Goal: Task Accomplishment & Management: Use online tool/utility

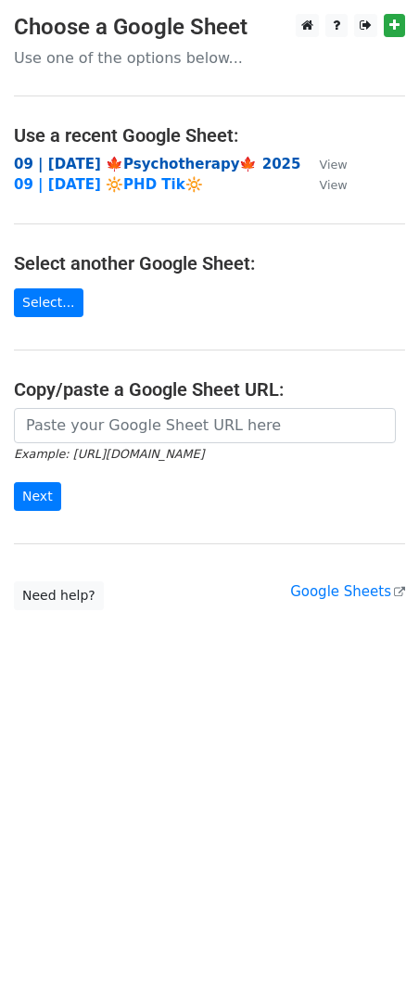
click at [132, 166] on strong "09 | [DATE] 🍁Psychotherapy🍁 2025" at bounding box center [157, 164] width 287 height 17
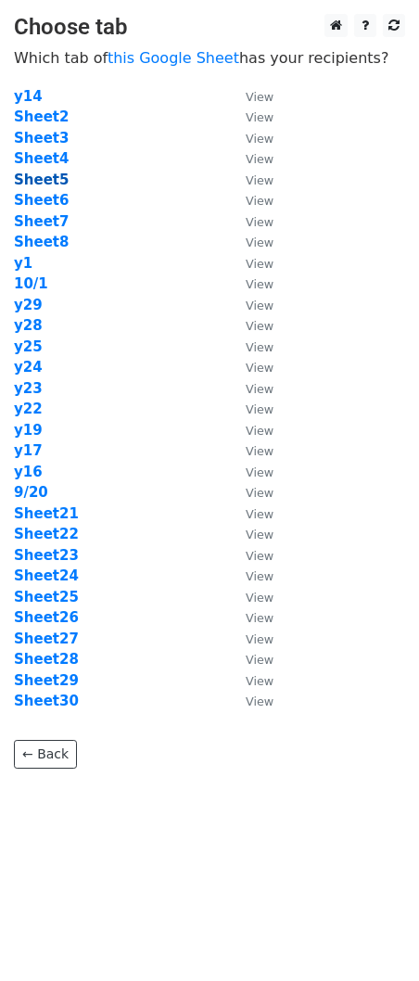
click at [46, 175] on strong "Sheet5" at bounding box center [41, 180] width 55 height 17
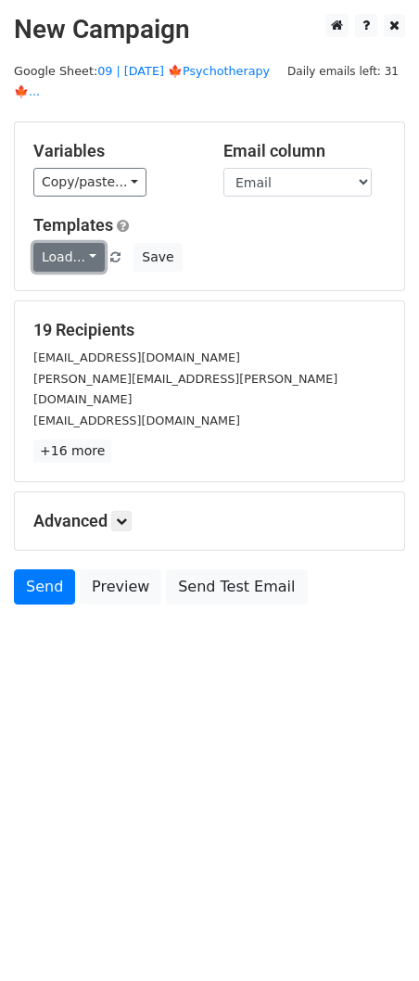
click at [72, 243] on link "Load..." at bounding box center [68, 257] width 71 height 29
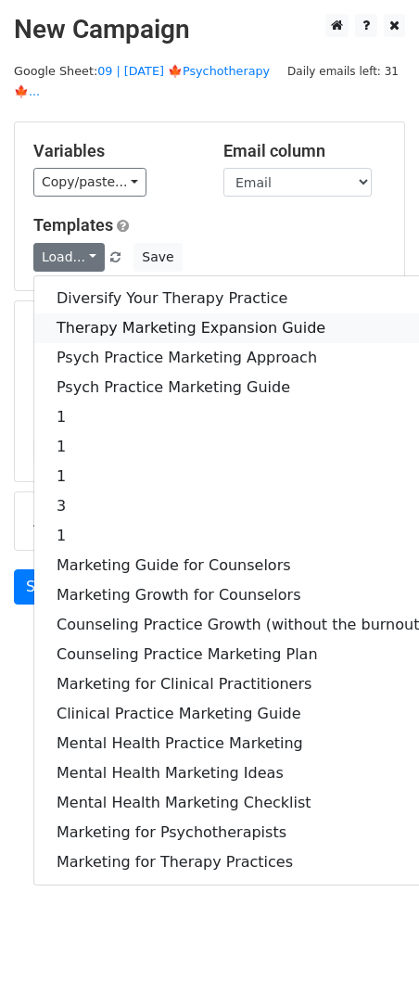
click at [89, 314] on link "Therapy Marketing Expansion Guide" at bounding box center [241, 329] width 414 height 30
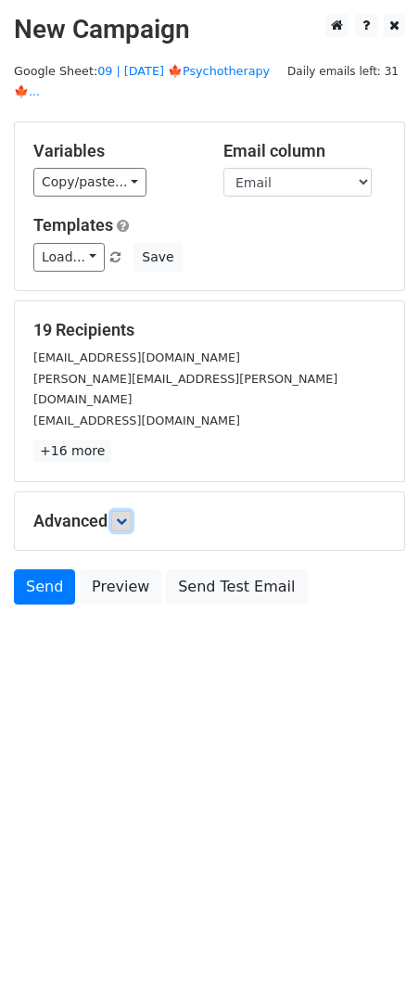
click at [124, 516] on icon at bounding box center [121, 521] width 11 height 11
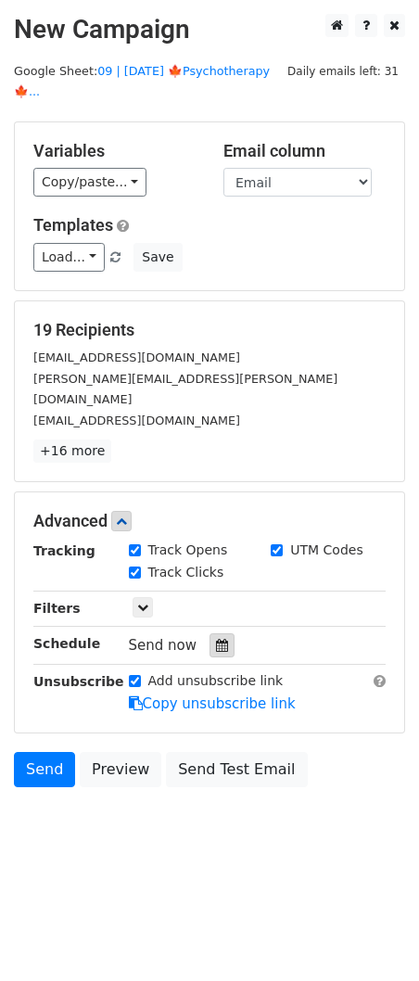
click at [210, 634] on div at bounding box center [222, 646] width 25 height 24
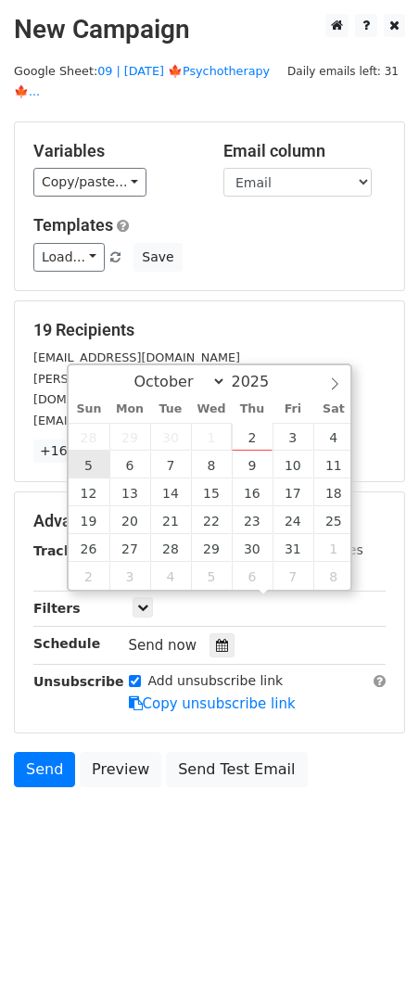
type input "2025-10-05 12:00"
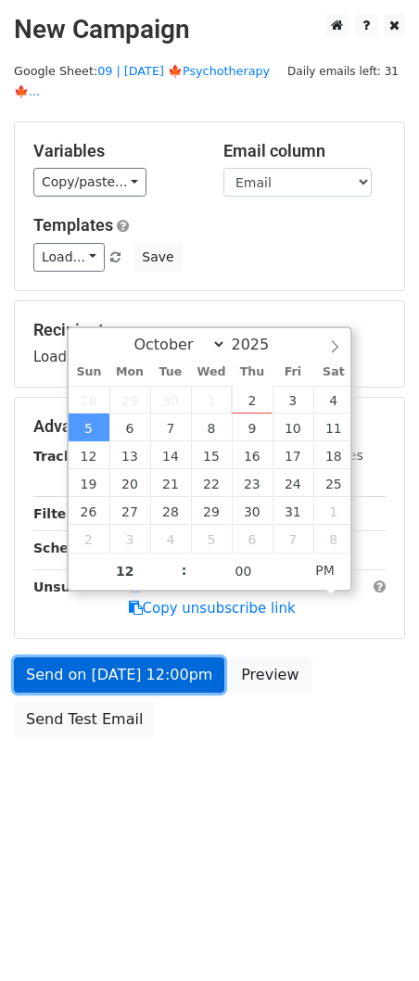
click at [122, 660] on link "Send on Oct 5 at 12:00pm" at bounding box center [119, 675] width 211 height 35
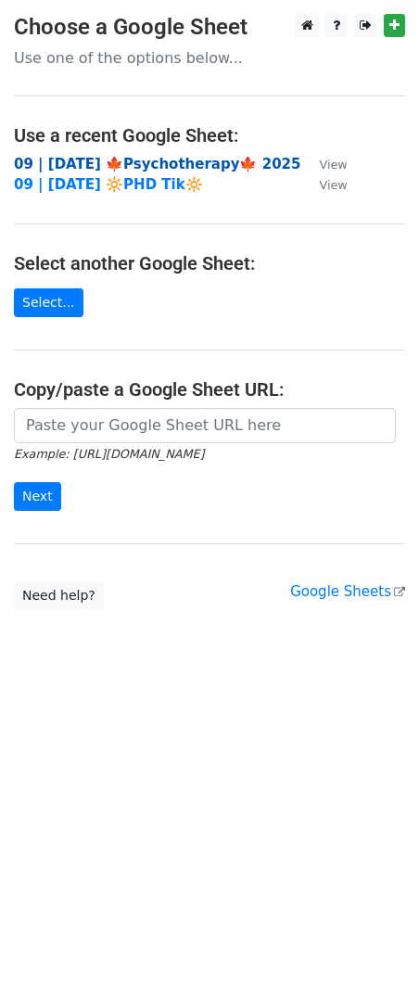
click at [136, 159] on strong "09 | SEP 20 🍁Psychotherapy🍁 2025" at bounding box center [157, 164] width 287 height 17
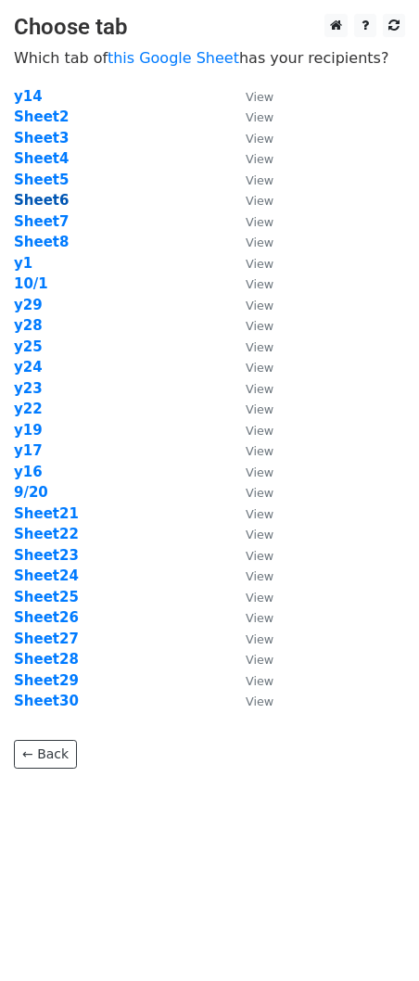
click at [31, 198] on strong "Sheet6" at bounding box center [41, 200] width 55 height 17
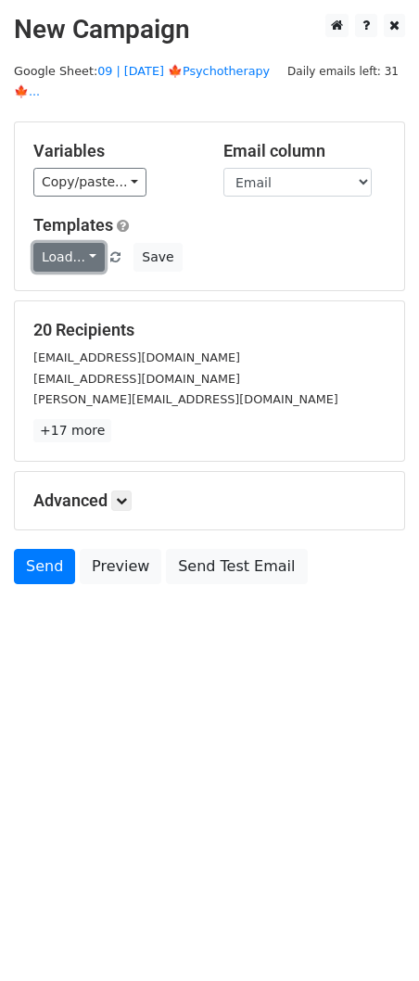
click at [68, 243] on link "Load..." at bounding box center [68, 257] width 71 height 29
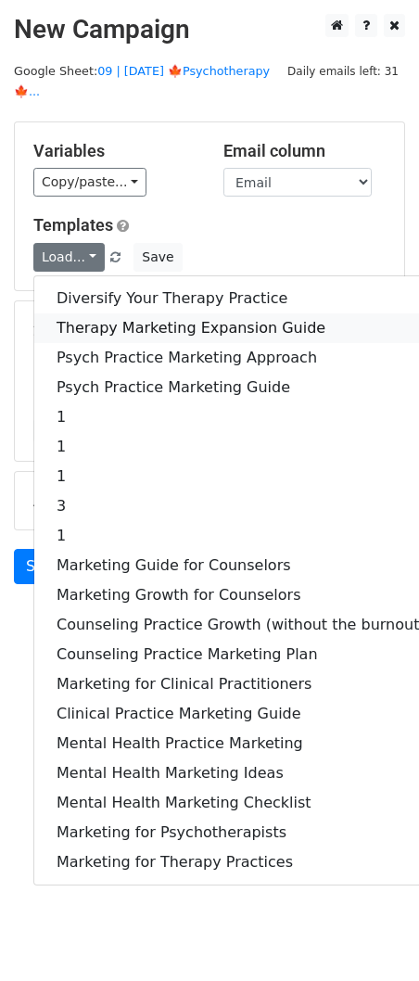
click at [101, 314] on link "Therapy Marketing Expansion Guide" at bounding box center [241, 329] width 414 height 30
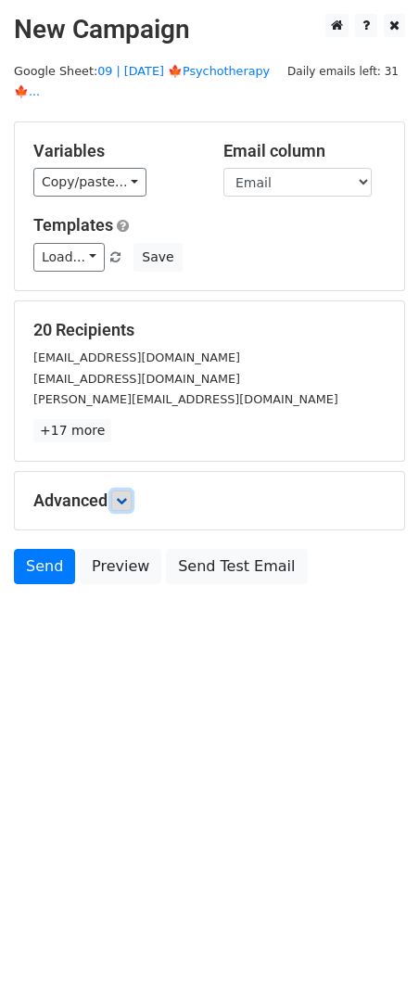
click at [127, 495] on icon at bounding box center [121, 500] width 11 height 11
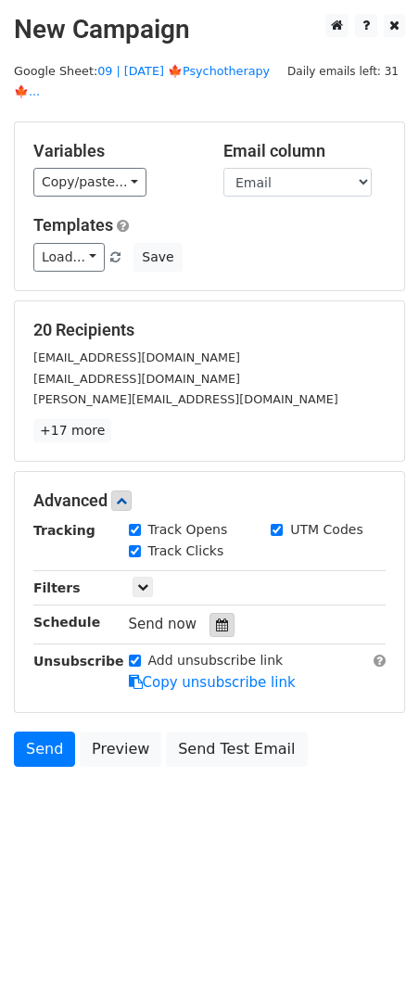
click at [215, 613] on div at bounding box center [222, 625] width 25 height 24
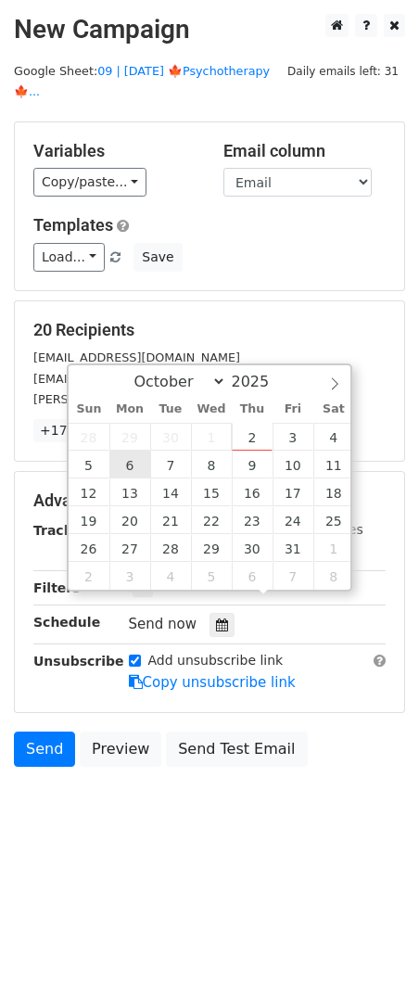
type input "2025-10-06 12:00"
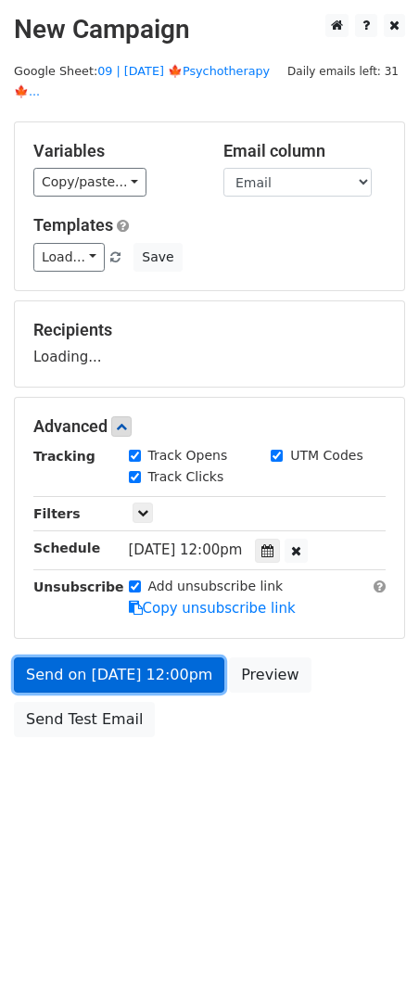
click at [132, 658] on link "Send on Oct 6 at 12:00pm" at bounding box center [119, 675] width 211 height 35
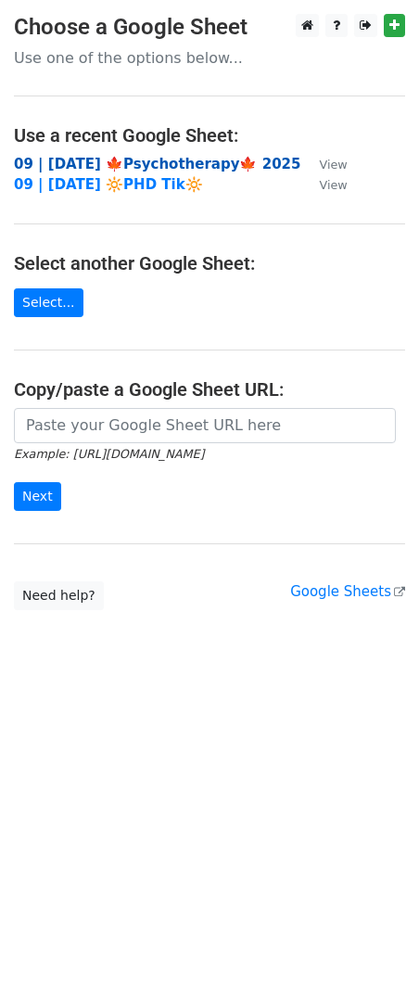
click at [173, 168] on strong "09 | [DATE] 🍁Psychotherapy🍁 2025" at bounding box center [157, 164] width 287 height 17
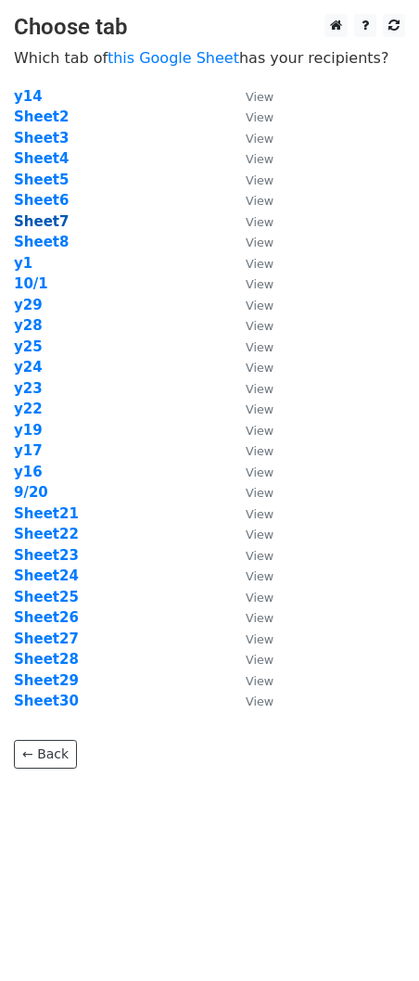
click at [48, 214] on strong "Sheet7" at bounding box center [41, 221] width 55 height 17
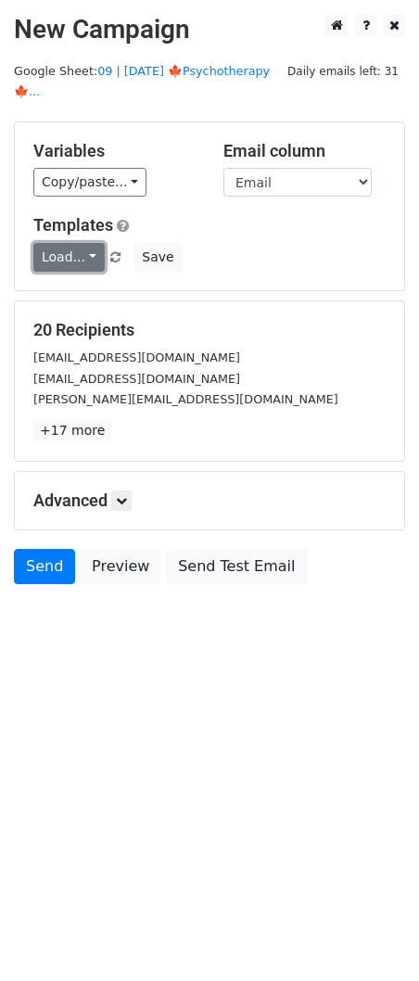
click at [82, 243] on link "Load..." at bounding box center [68, 257] width 71 height 29
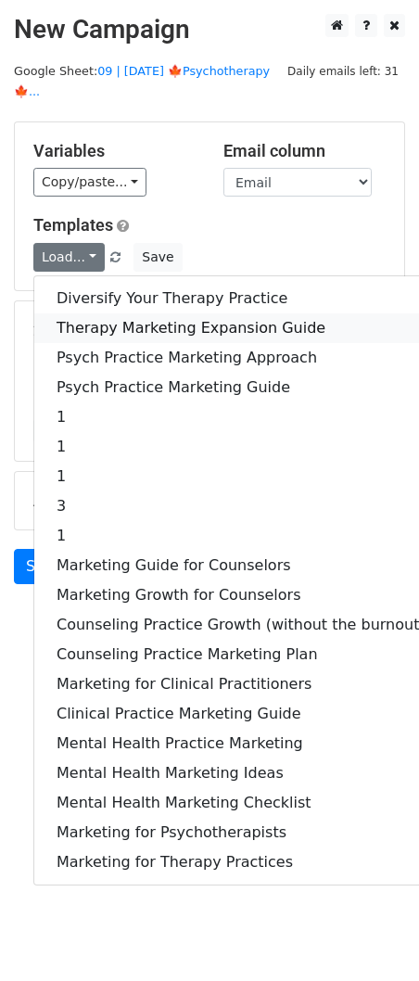
click at [90, 314] on link "Therapy Marketing Expansion Guide" at bounding box center [241, 329] width 414 height 30
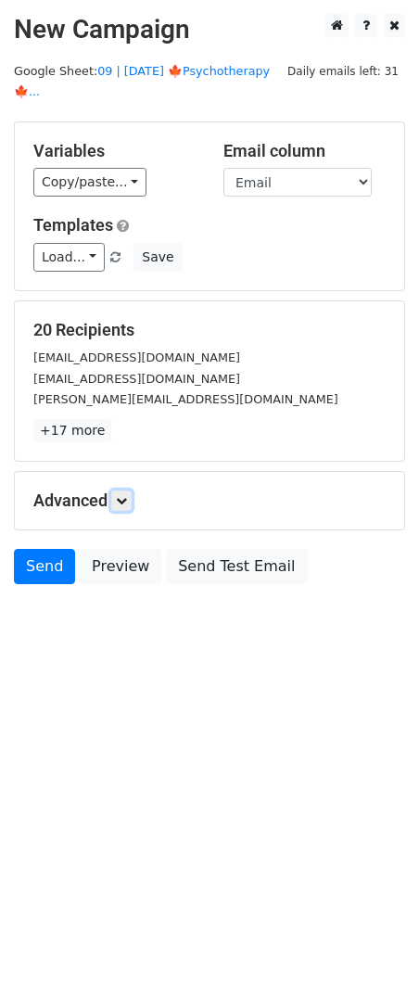
drag, startPoint x: 117, startPoint y: 471, endPoint x: 194, endPoint y: 595, distance: 145.4
click at [118, 491] on link at bounding box center [121, 501] width 20 height 20
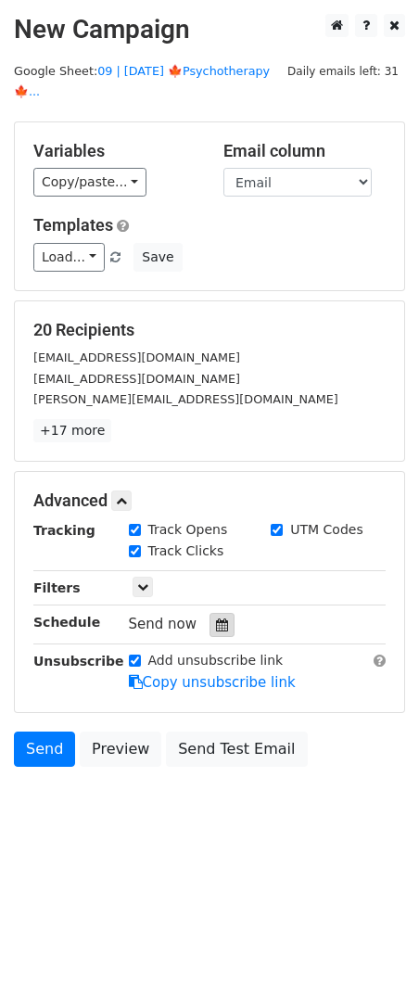
click at [217, 619] on icon at bounding box center [222, 625] width 12 height 13
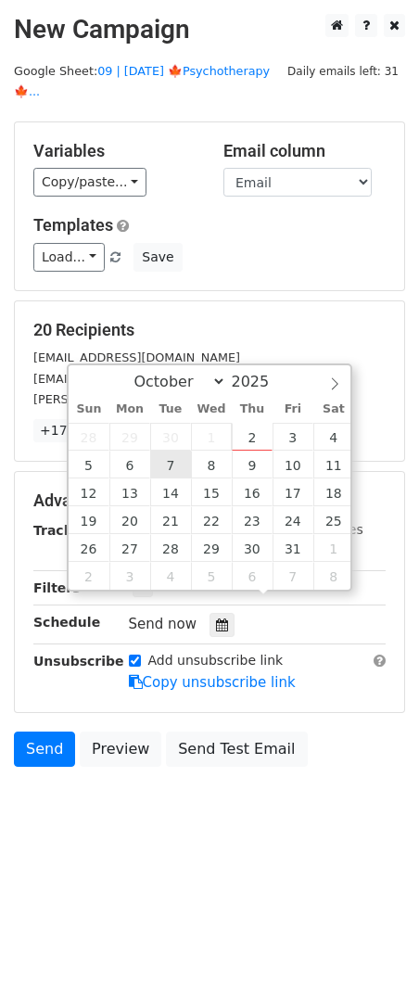
type input "2025-10-07 12:00"
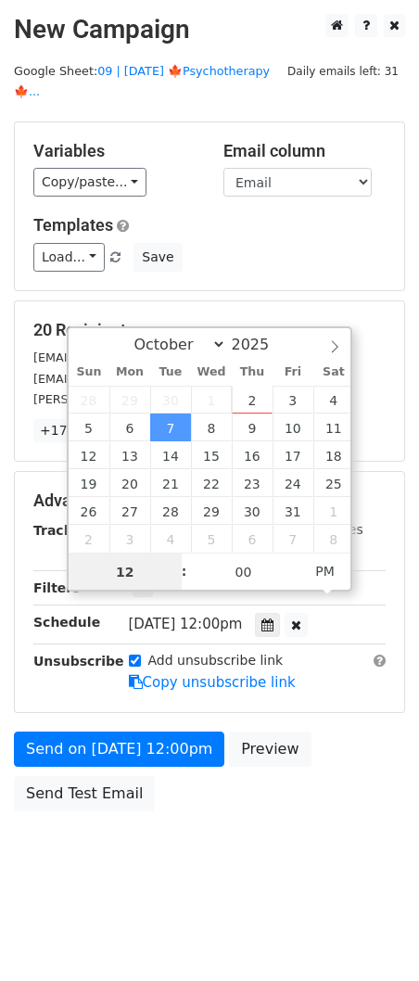
scroll to position [1, 0]
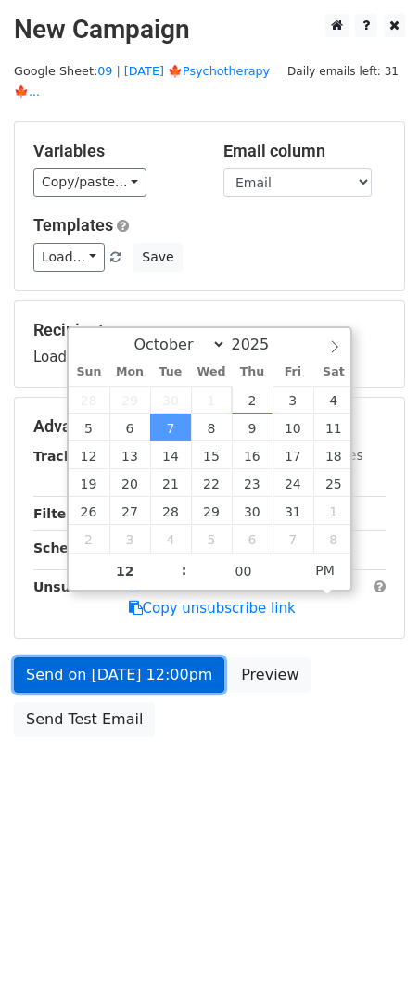
click at [161, 658] on link "Send on Oct 7 at 12:00pm" at bounding box center [119, 675] width 211 height 35
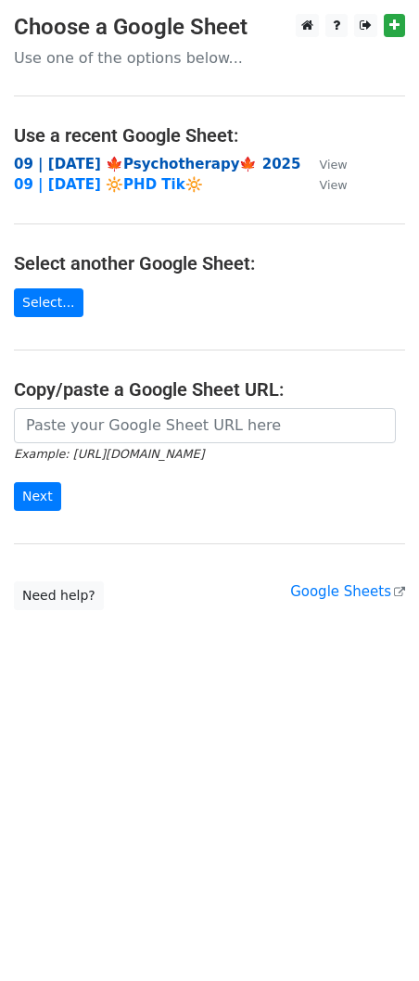
click at [160, 160] on strong "09 | [DATE] 🍁Psychotherapy🍁 2025" at bounding box center [157, 164] width 287 height 17
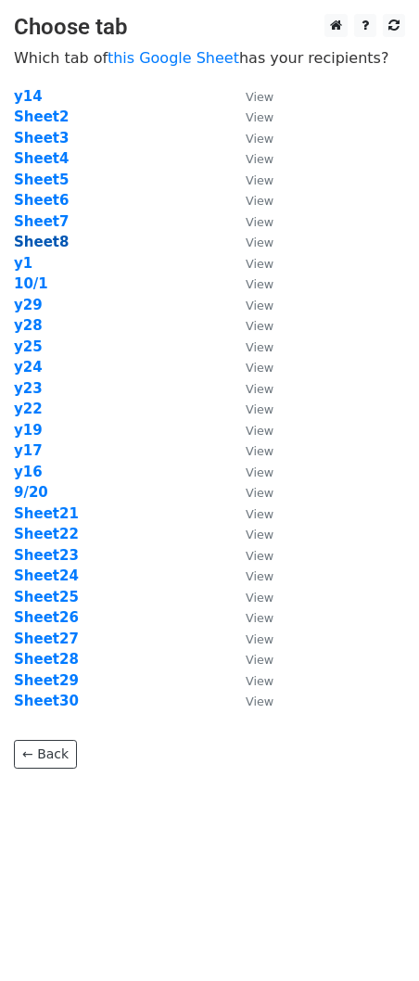
click at [39, 248] on strong "Sheet8" at bounding box center [41, 242] width 55 height 17
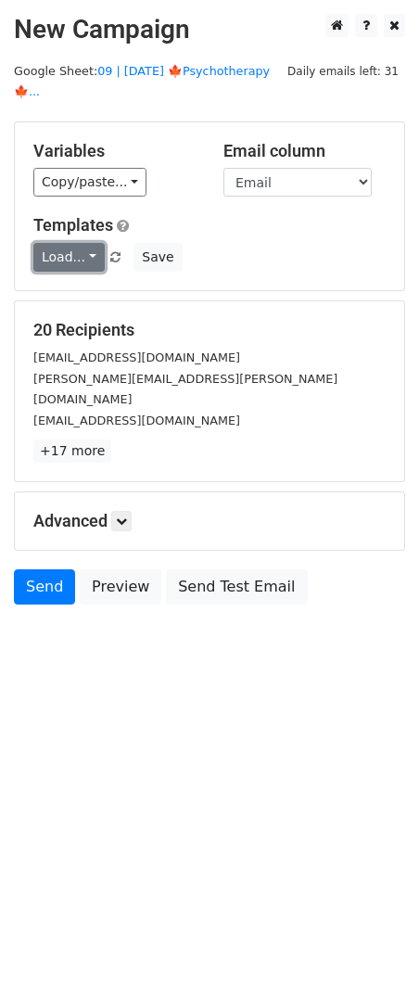
click at [80, 243] on link "Load..." at bounding box center [68, 257] width 71 height 29
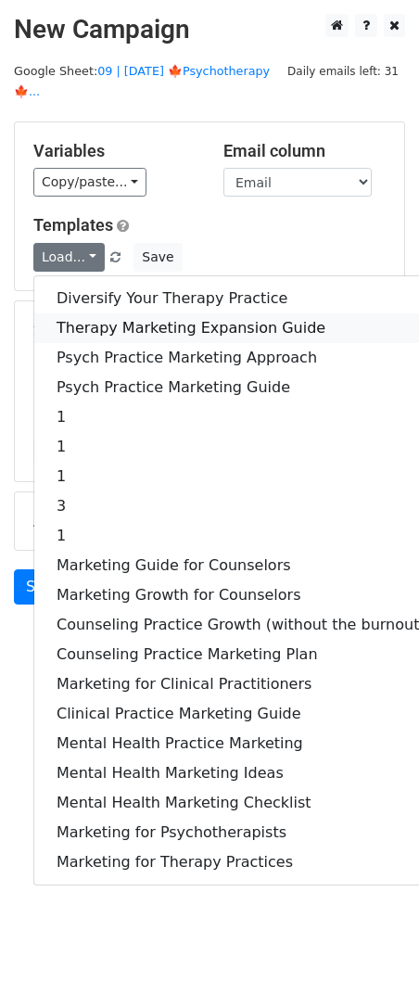
click at [88, 314] on link "Therapy Marketing Expansion Guide" at bounding box center [241, 329] width 414 height 30
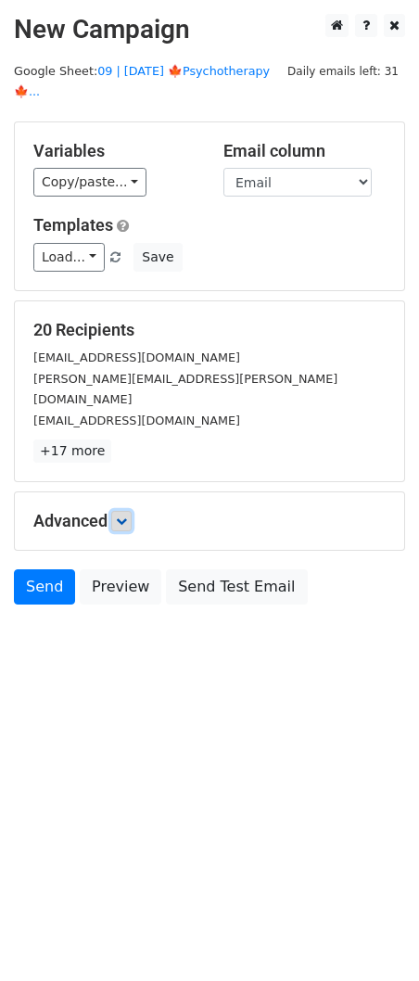
click at [127, 516] on icon at bounding box center [121, 521] width 11 height 11
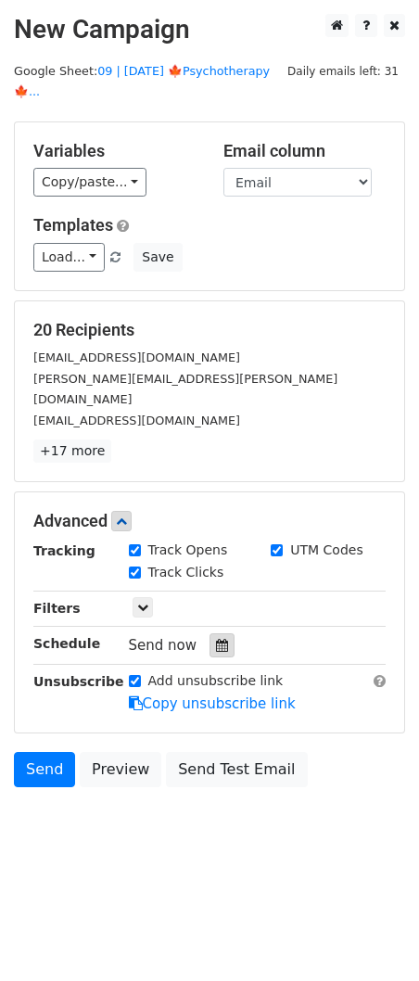
click at [223, 634] on div at bounding box center [222, 646] width 25 height 24
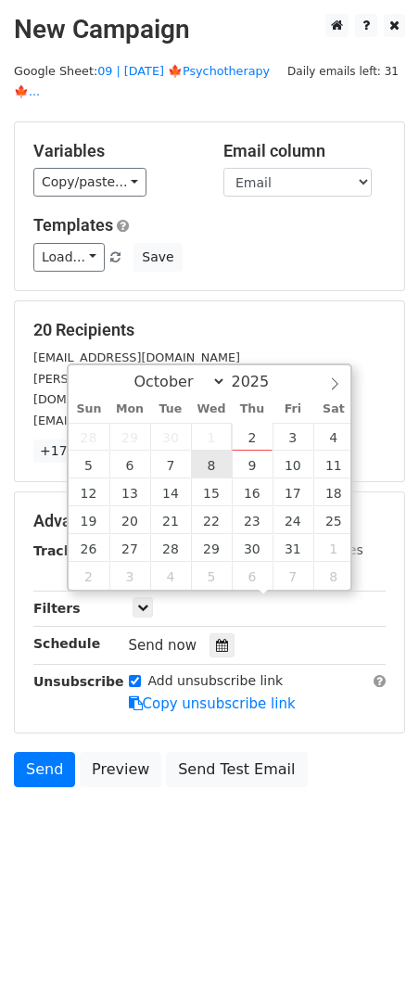
type input "[DATE] 12:00"
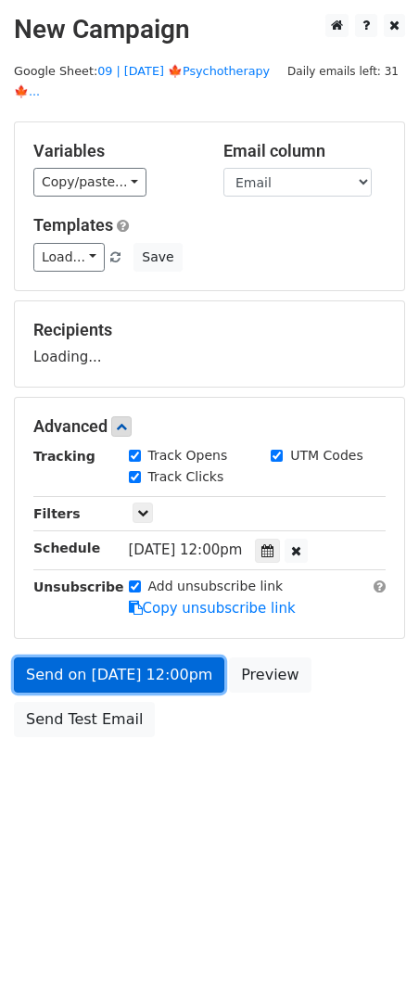
click at [175, 658] on link "Send on [DATE] 12:00pm" at bounding box center [119, 675] width 211 height 35
